Goal: Information Seeking & Learning: Learn about a topic

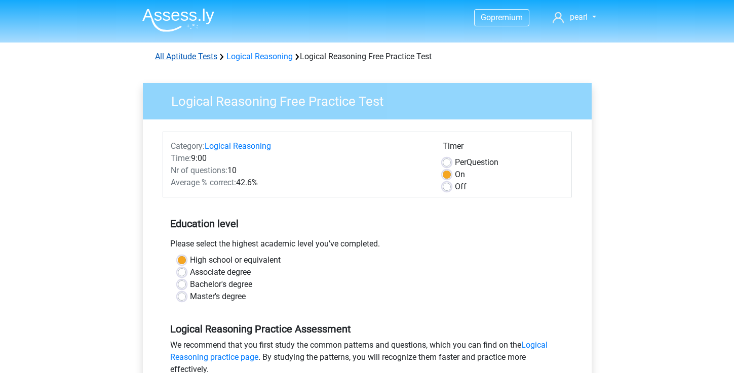
click at [199, 55] on link "All Aptitude Tests" at bounding box center [186, 57] width 62 height 10
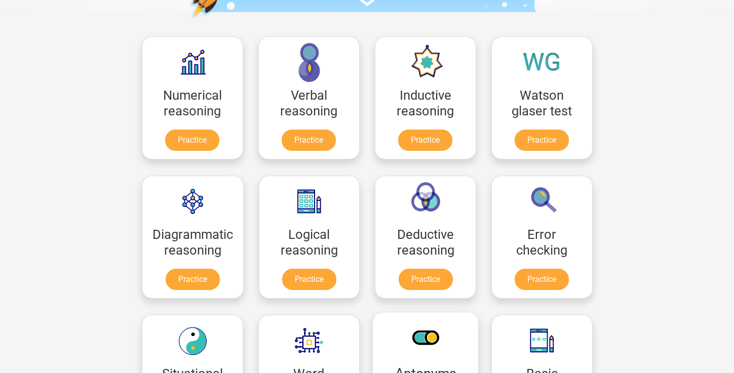
scroll to position [132, 0]
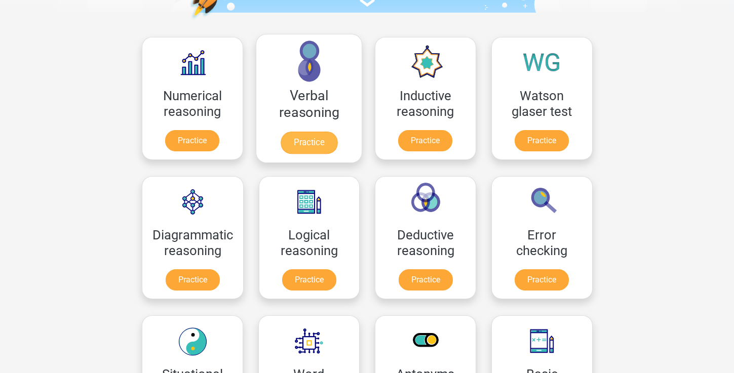
click at [309, 135] on link "Practice" at bounding box center [308, 143] width 57 height 22
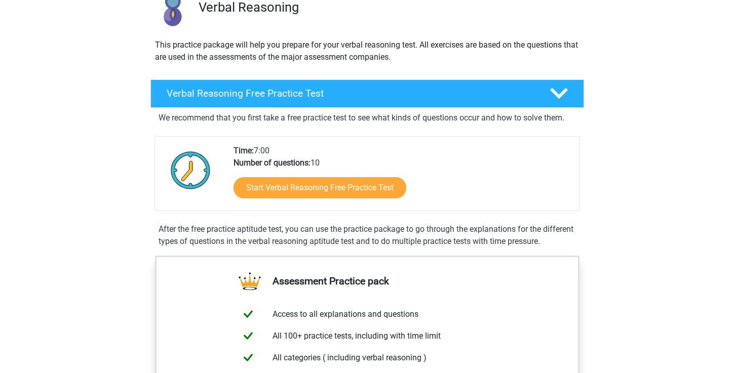
scroll to position [88, 0]
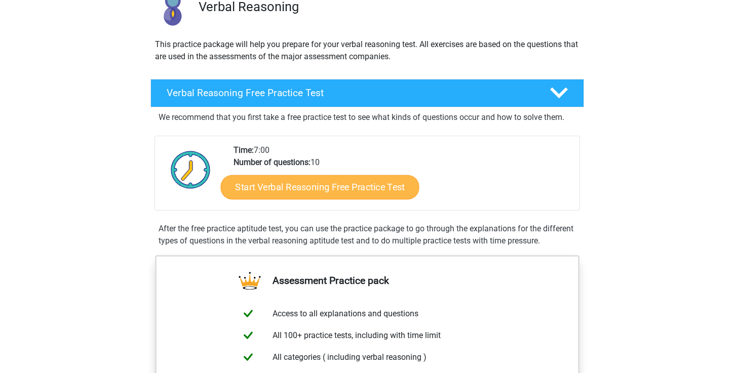
click at [316, 190] on link "Start Verbal Reasoning Free Practice Test" at bounding box center [319, 187] width 199 height 24
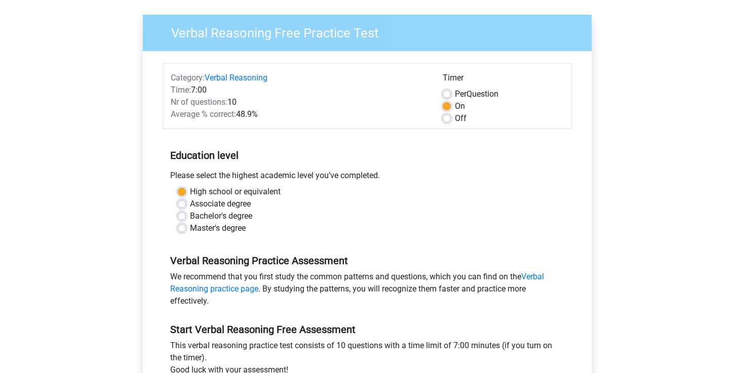
scroll to position [73, 0]
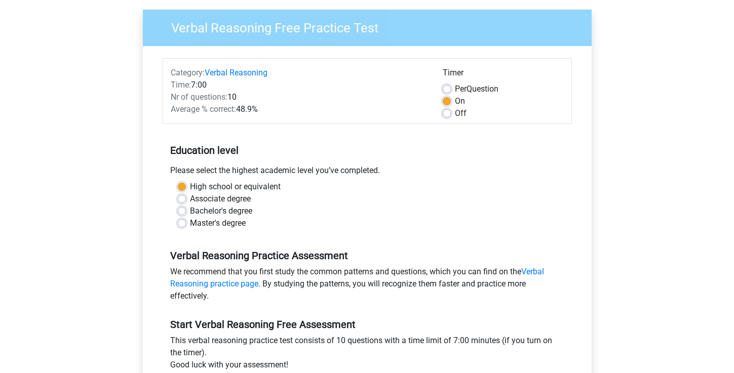
click at [455, 91] on label "Per Question" at bounding box center [477, 89] width 44 height 12
click at [447, 91] on input "Per Question" at bounding box center [447, 88] width 8 height 10
radio input "true"
click at [455, 99] on label "On" at bounding box center [460, 101] width 10 height 12
click at [445, 99] on input "On" at bounding box center [447, 100] width 8 height 10
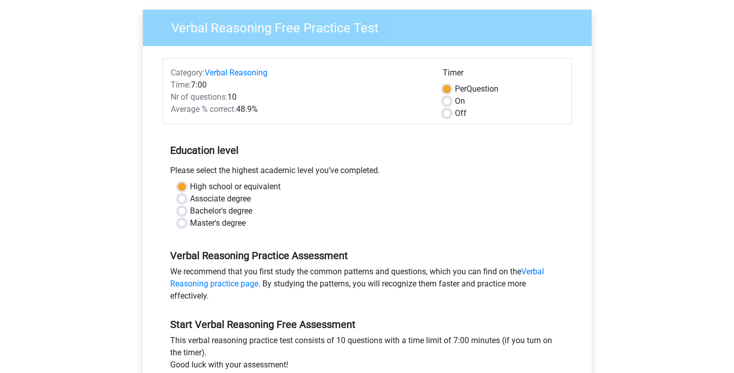
radio input "true"
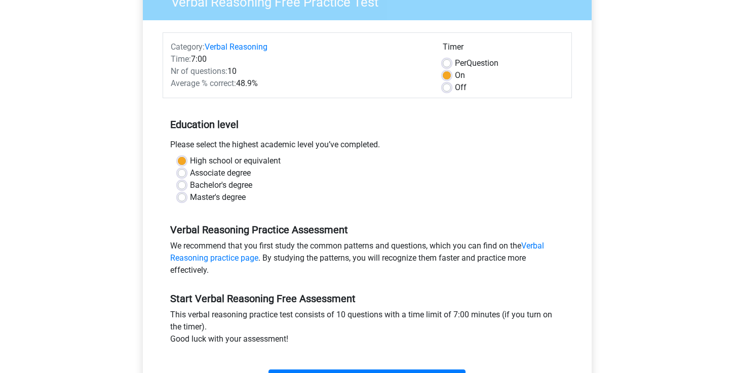
scroll to position [173, 0]
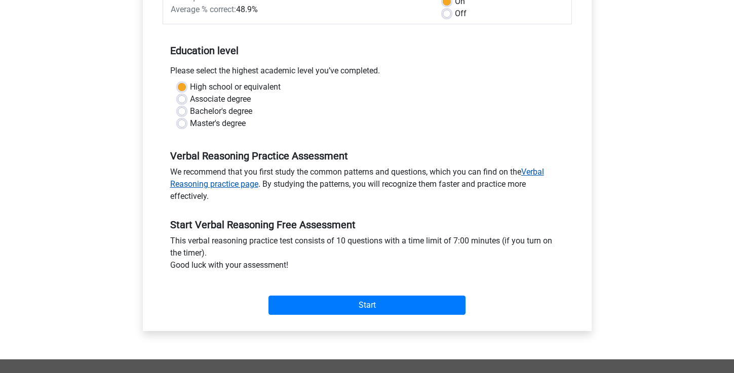
click at [242, 186] on link "Verbal Reasoning practice page" at bounding box center [357, 178] width 374 height 22
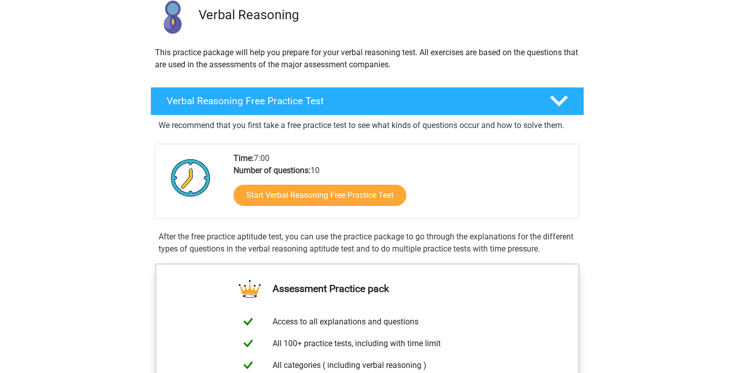
scroll to position [34, 0]
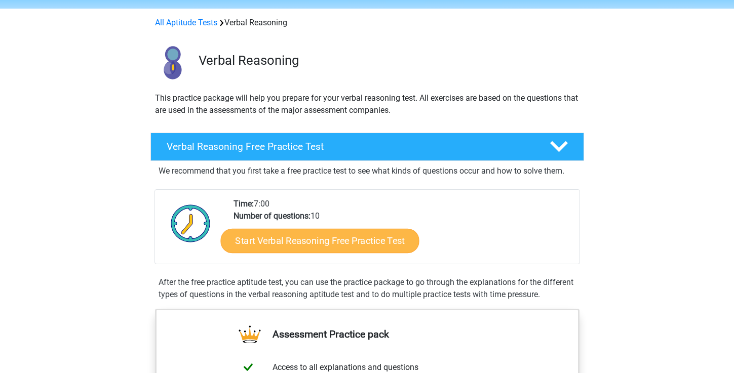
click at [334, 238] on link "Start Verbal Reasoning Free Practice Test" at bounding box center [319, 241] width 199 height 24
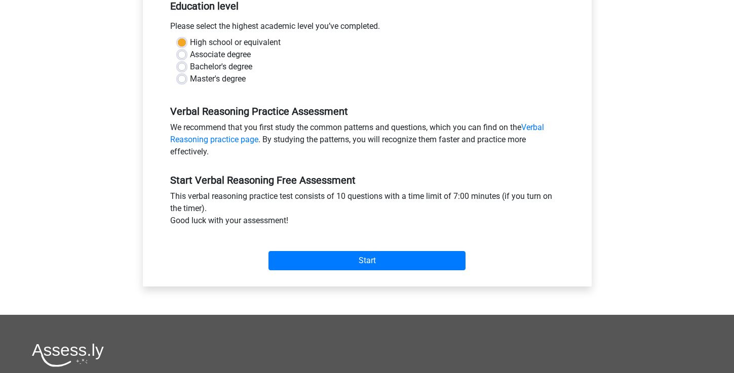
scroll to position [227, 0]
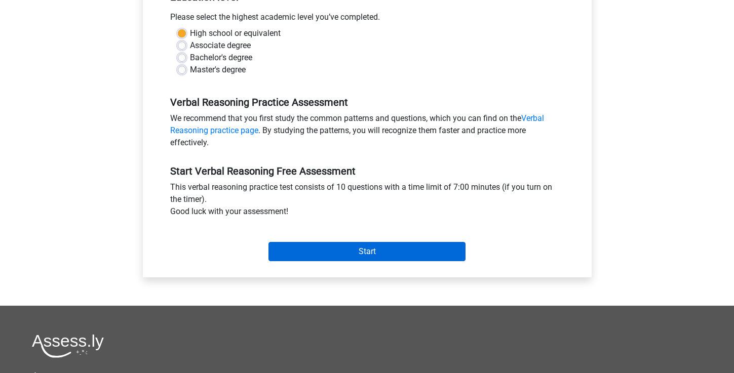
click at [328, 254] on input "Start" at bounding box center [366, 251] width 197 height 19
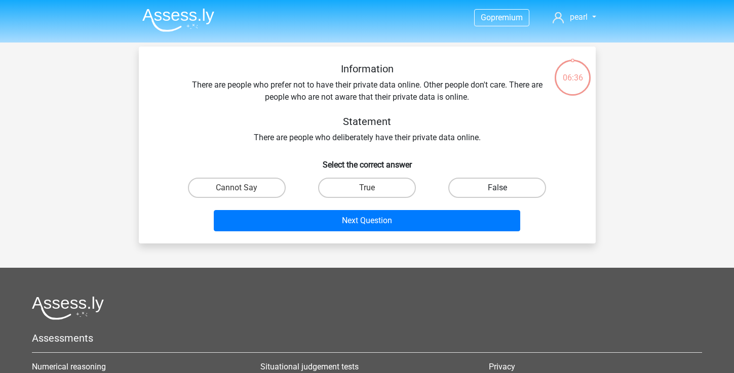
click at [494, 192] on label "False" at bounding box center [497, 188] width 98 height 20
click at [497, 192] on input "False" at bounding box center [500, 191] width 7 height 7
radio input "true"
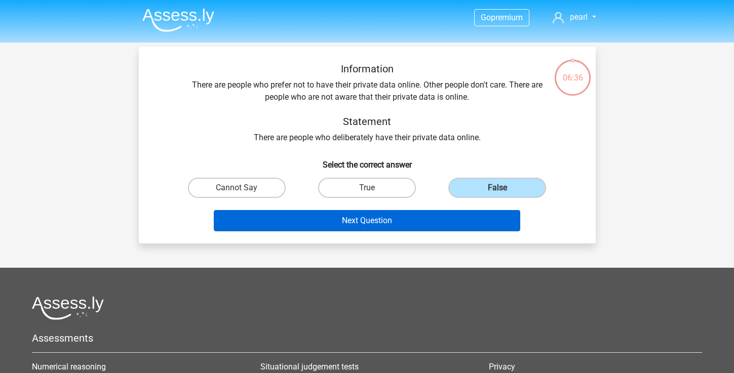
click at [477, 212] on button "Next Question" at bounding box center [367, 220] width 306 height 21
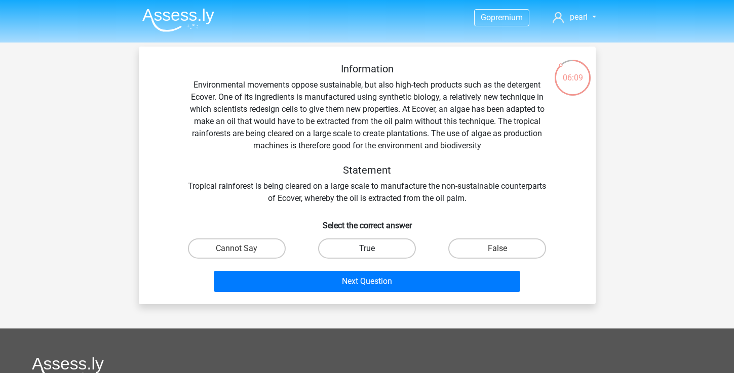
click at [389, 247] on label "True" at bounding box center [367, 249] width 98 height 20
click at [373, 249] on input "True" at bounding box center [370, 252] width 7 height 7
radio input "true"
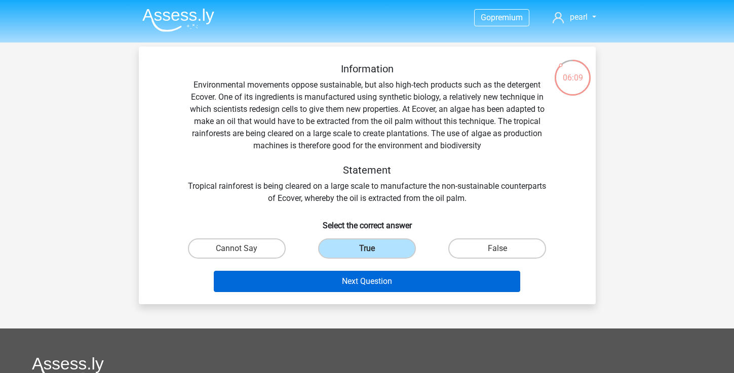
click at [395, 280] on button "Next Question" at bounding box center [367, 281] width 306 height 21
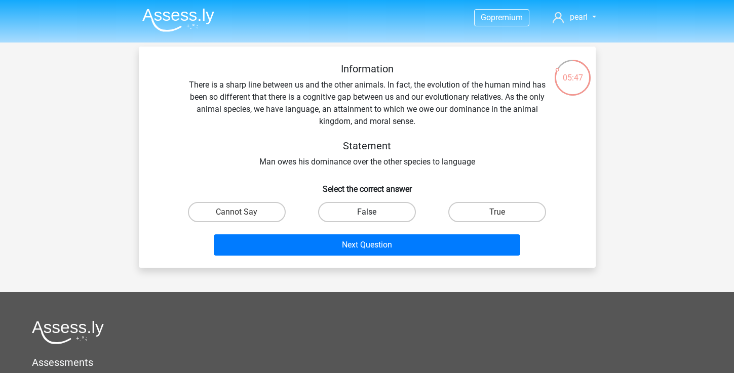
click at [376, 207] on label "False" at bounding box center [367, 212] width 98 height 20
click at [373, 212] on input "False" at bounding box center [370, 215] width 7 height 7
radio input "true"
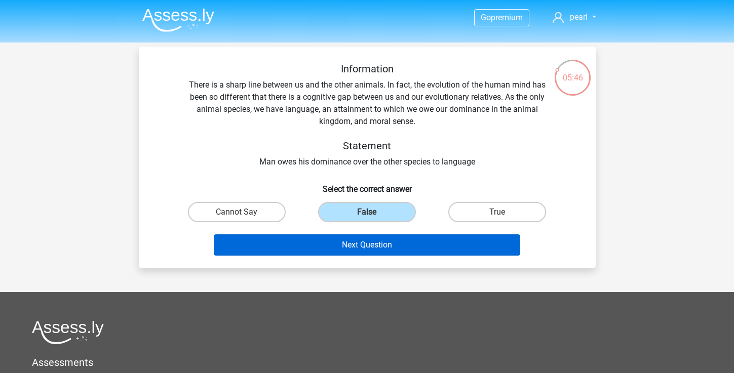
click at [376, 245] on button "Next Question" at bounding box center [367, 244] width 306 height 21
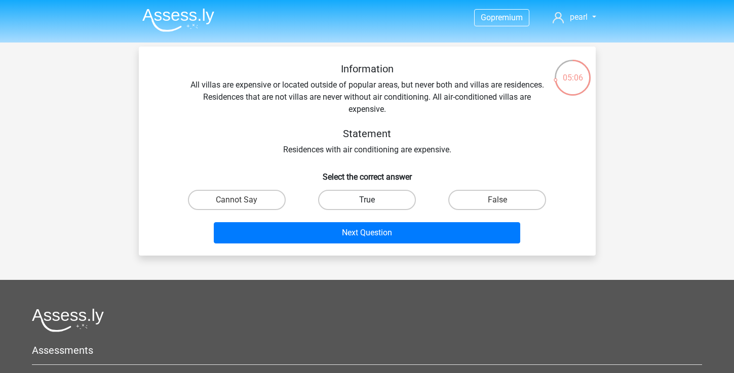
click at [397, 197] on label "True" at bounding box center [367, 200] width 98 height 20
click at [373, 200] on input "True" at bounding box center [370, 203] width 7 height 7
radio input "true"
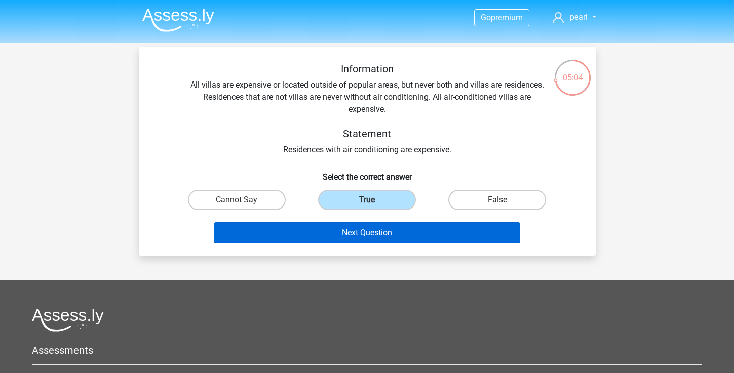
click at [401, 230] on button "Next Question" at bounding box center [367, 232] width 306 height 21
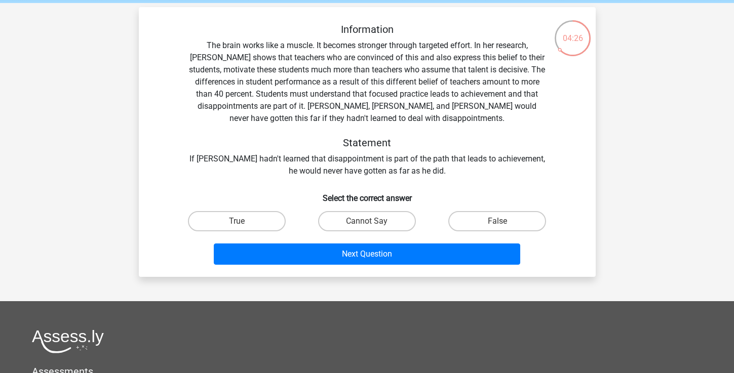
scroll to position [40, 0]
click at [262, 221] on label "True" at bounding box center [237, 221] width 98 height 20
click at [243, 221] on input "True" at bounding box center [240, 224] width 7 height 7
radio input "true"
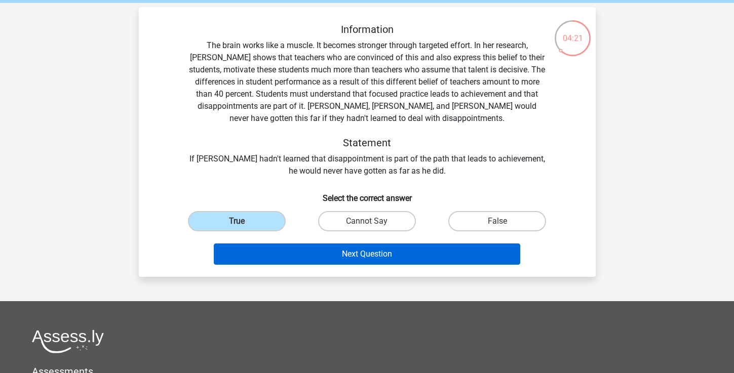
click at [317, 255] on button "Next Question" at bounding box center [367, 254] width 306 height 21
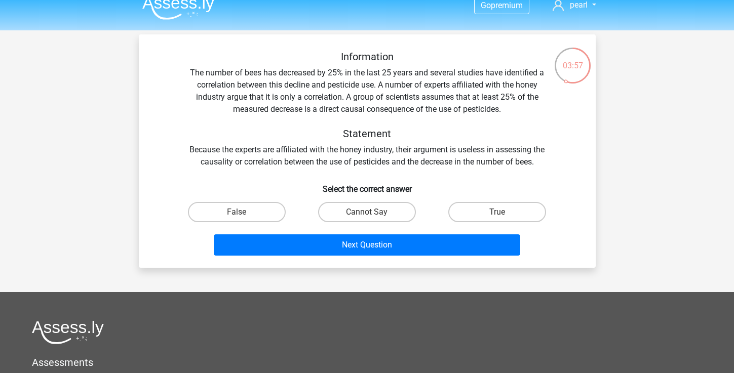
scroll to position [12, 0]
click at [277, 211] on label "False" at bounding box center [237, 212] width 98 height 20
click at [243, 212] on input "False" at bounding box center [240, 215] width 7 height 7
radio input "true"
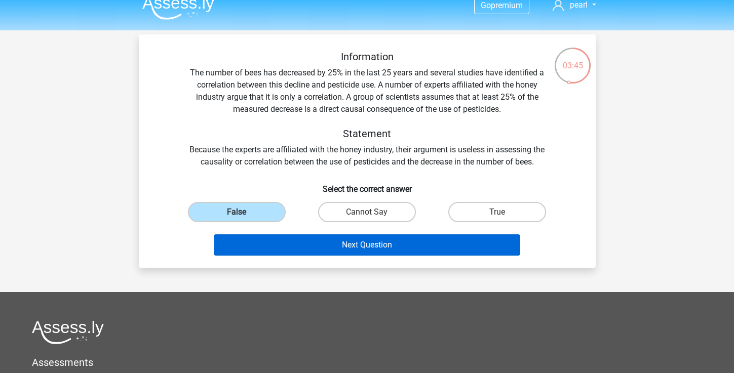
click at [336, 249] on button "Next Question" at bounding box center [367, 244] width 306 height 21
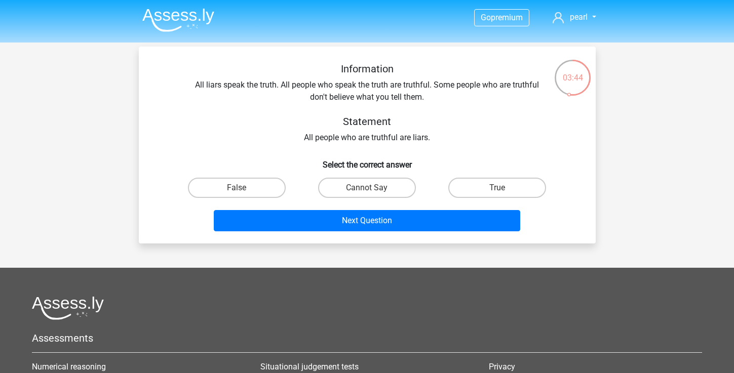
scroll to position [0, 0]
click at [271, 182] on label "False" at bounding box center [237, 188] width 98 height 20
click at [243, 188] on input "False" at bounding box center [240, 191] width 7 height 7
radio input "true"
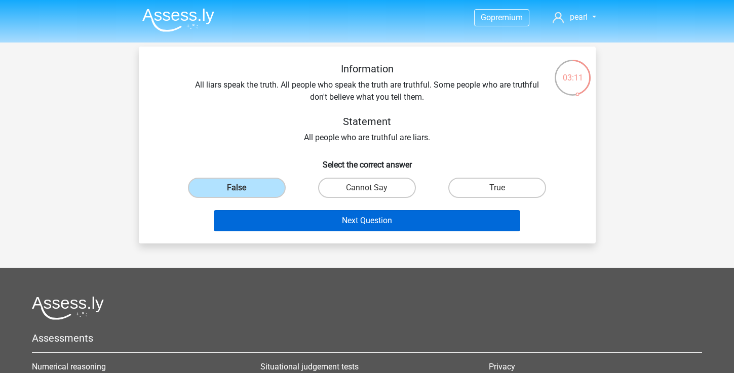
click at [318, 219] on button "Next Question" at bounding box center [367, 220] width 306 height 21
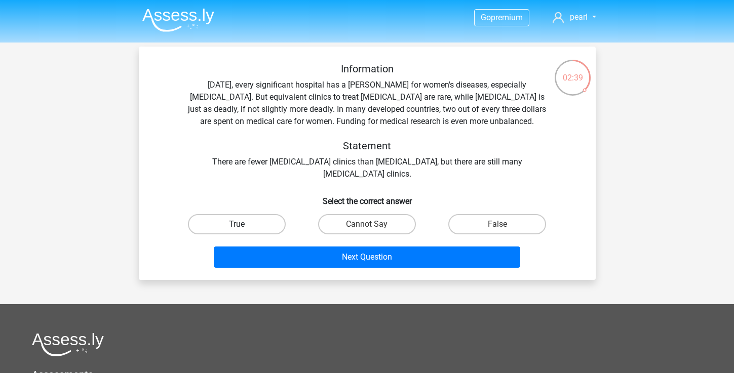
click at [276, 227] on label "True" at bounding box center [237, 224] width 98 height 20
click at [243, 227] on input "True" at bounding box center [240, 227] width 7 height 7
radio input "true"
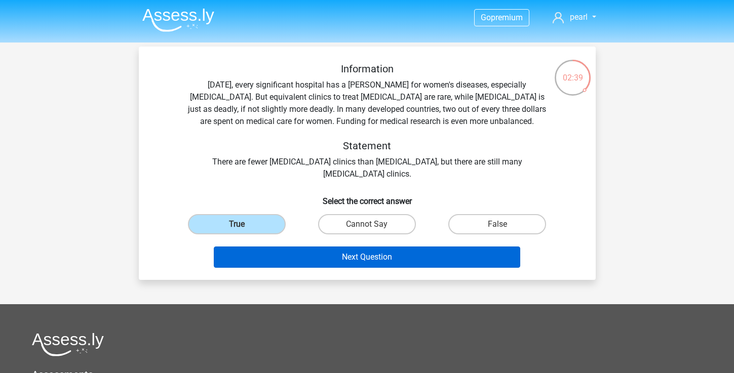
click at [316, 255] on button "Next Question" at bounding box center [367, 257] width 306 height 21
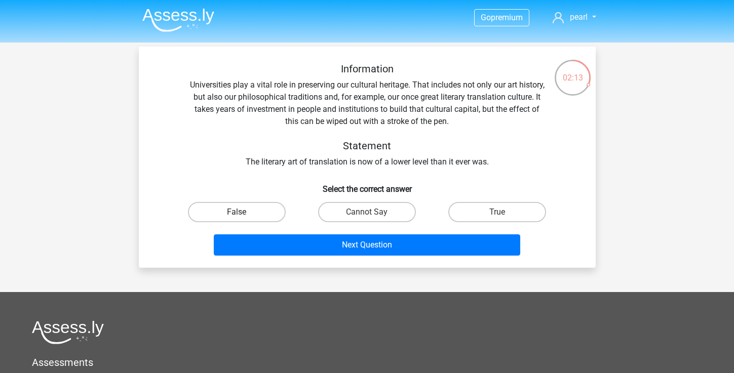
click at [266, 211] on label "False" at bounding box center [237, 212] width 98 height 20
click at [243, 212] on input "False" at bounding box center [240, 215] width 7 height 7
radio input "true"
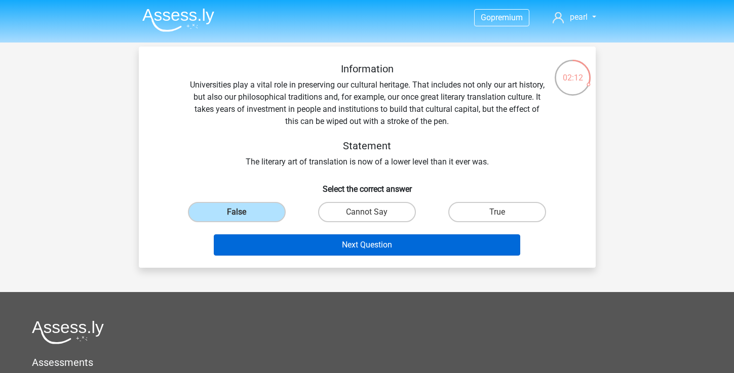
click at [288, 241] on button "Next Question" at bounding box center [367, 244] width 306 height 21
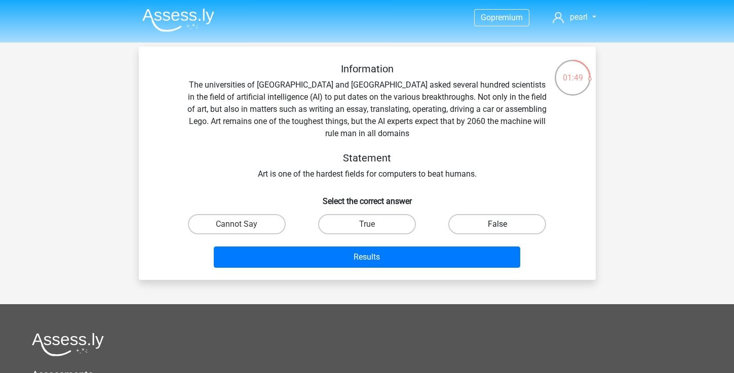
click at [483, 223] on label "False" at bounding box center [497, 224] width 98 height 20
click at [497, 224] on input "False" at bounding box center [500, 227] width 7 height 7
radio input "true"
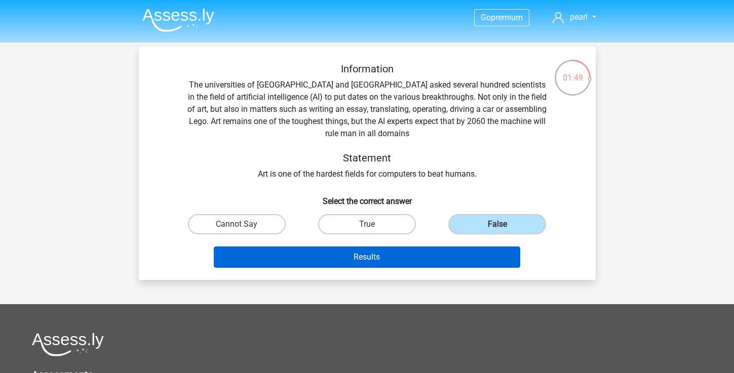
click at [463, 253] on button "Results" at bounding box center [367, 257] width 306 height 21
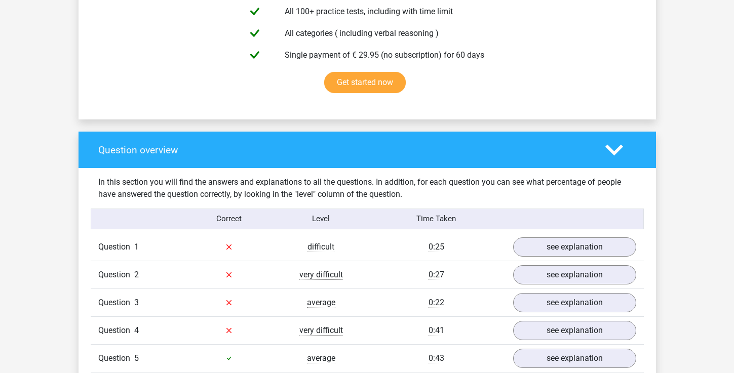
scroll to position [825, 0]
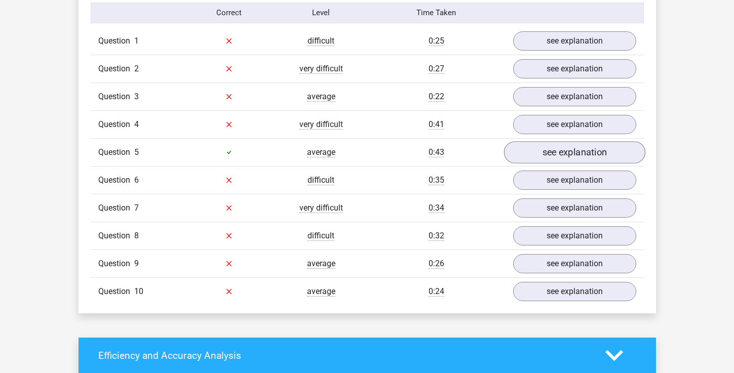
click at [525, 158] on link "see explanation" at bounding box center [573, 152] width 141 height 22
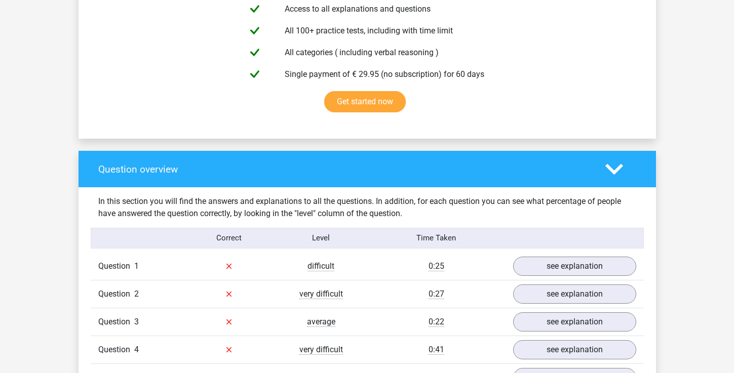
scroll to position [605, 0]
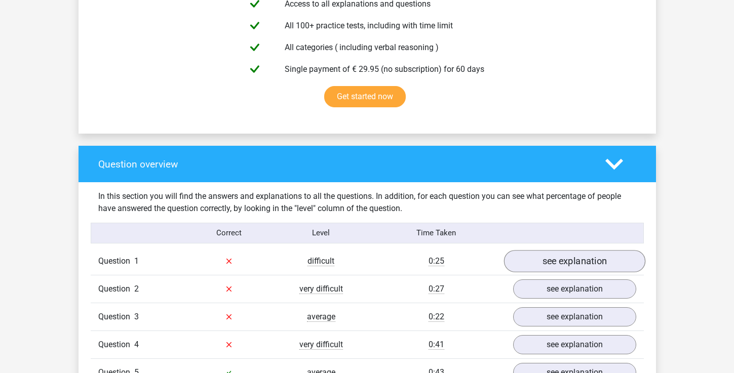
click at [533, 261] on link "see explanation" at bounding box center [573, 261] width 141 height 22
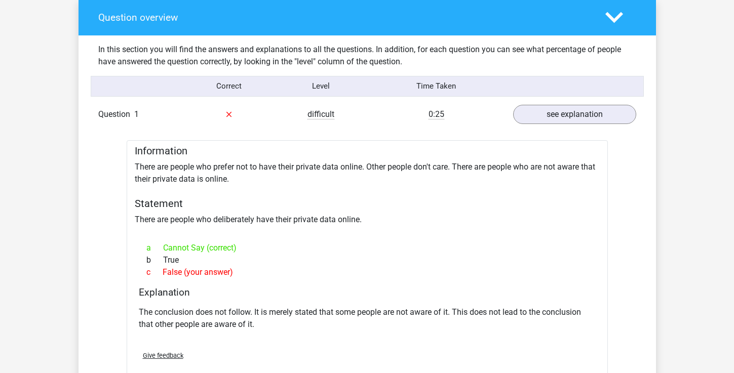
scroll to position [752, 0]
